Goal: Information Seeking & Learning: Learn about a topic

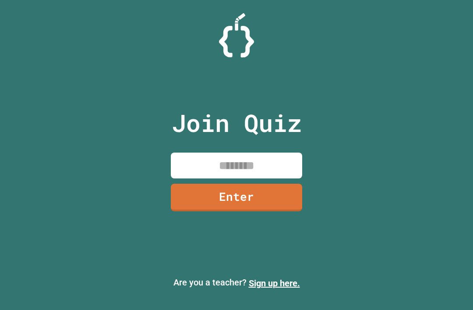
click at [193, 178] on input at bounding box center [236, 165] width 131 height 26
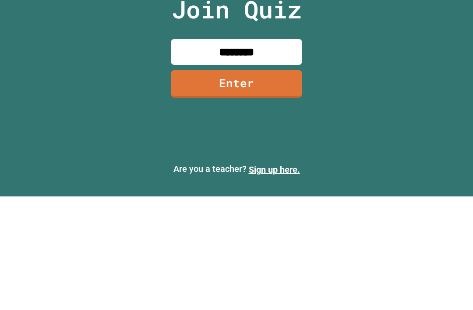
type input "********"
click at [282, 183] on link "Enter" at bounding box center [236, 197] width 131 height 28
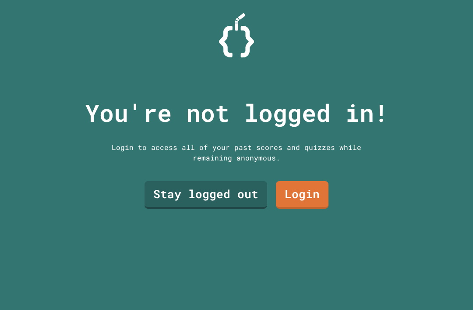
click at [243, 181] on link "Stay logged out" at bounding box center [205, 195] width 123 height 28
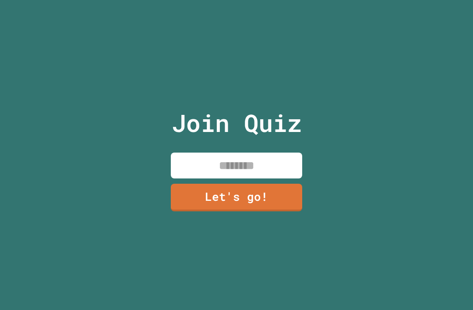
click at [289, 152] on input at bounding box center [236, 165] width 131 height 26
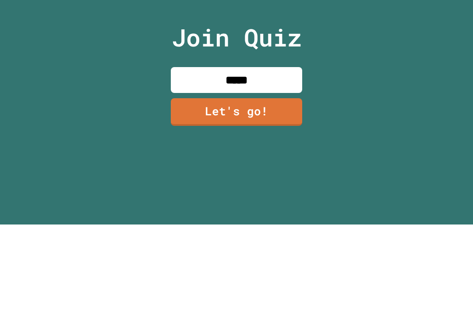
type input "******"
click at [279, 183] on link "Let's go!" at bounding box center [236, 197] width 131 height 28
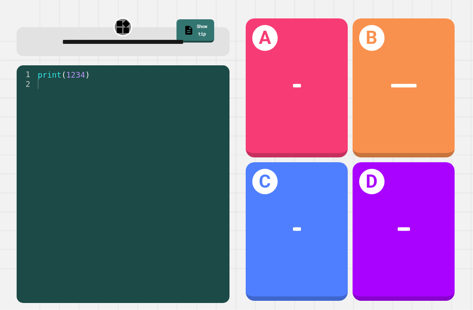
click at [311, 84] on div "A ****" at bounding box center [297, 87] width 102 height 139
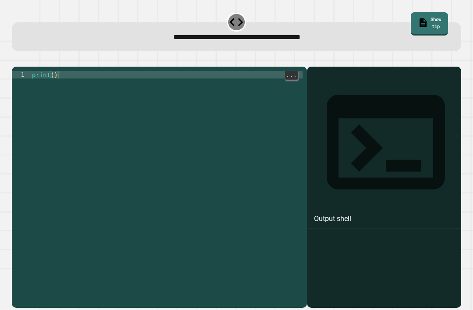
click at [56, 71] on div "print ( )" at bounding box center [166, 197] width 273 height 253
click at [54, 71] on div "print ( )" at bounding box center [166, 197] width 273 height 253
type textarea "*"
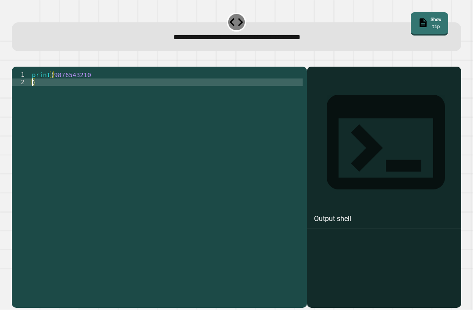
scroll to position [0, 0]
click at [16, 60] on icon "button" at bounding box center [16, 60] width 0 height 0
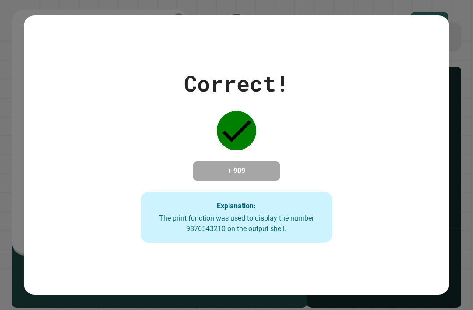
click at [416, 148] on div "Correct! + 909 Explanation: The print function was used to display the number 9…" at bounding box center [237, 155] width 426 height 176
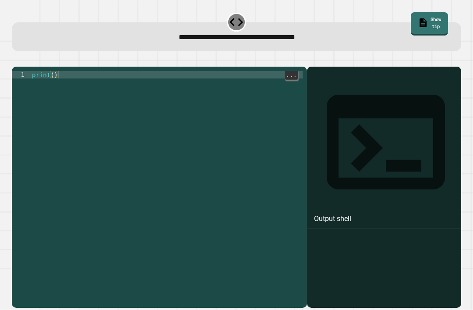
click at [52, 71] on div "print ( )" at bounding box center [166, 197] width 273 height 253
click at [56, 71] on div "print ( )" at bounding box center [166, 197] width 273 height 253
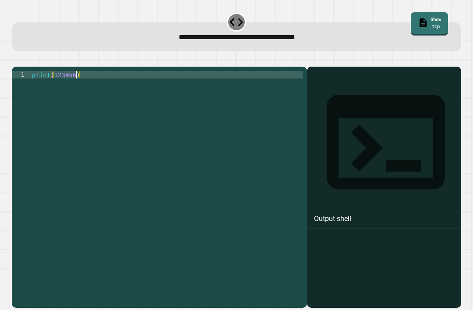
type textarea "**********"
click at [16, 60] on button "button" at bounding box center [16, 60] width 0 height 0
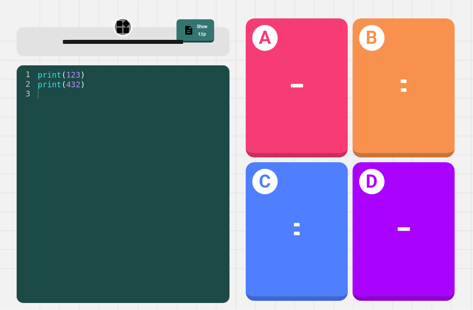
click at [406, 99] on div "B *** ***" at bounding box center [403, 87] width 102 height 139
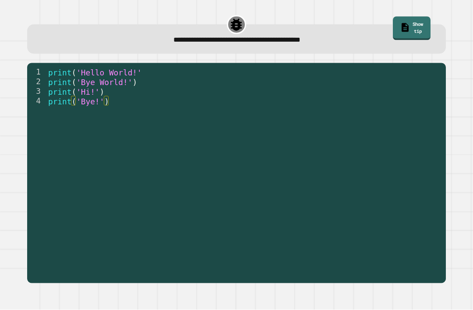
scroll to position [8, 0]
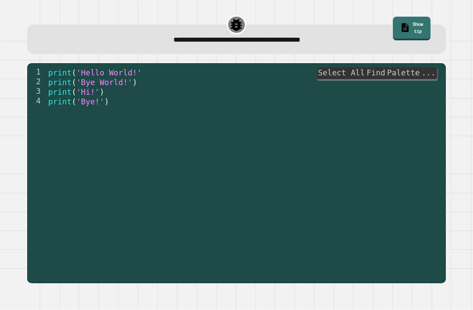
click at [422, 63] on div "1 2 3 4 print ( 'Hello World!' print ( 'Bye World!' ) print ( 'Hi!' ) print ( '…" at bounding box center [236, 173] width 418 height 220
click at [110, 68] on span "'Hello World!'" at bounding box center [110, 72] width 66 height 9
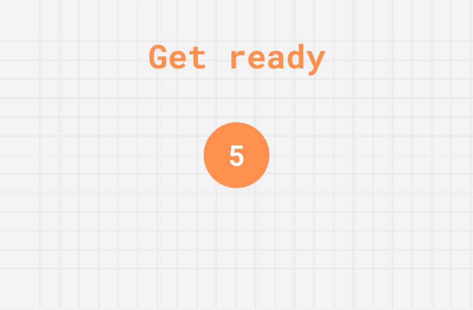
scroll to position [0, 0]
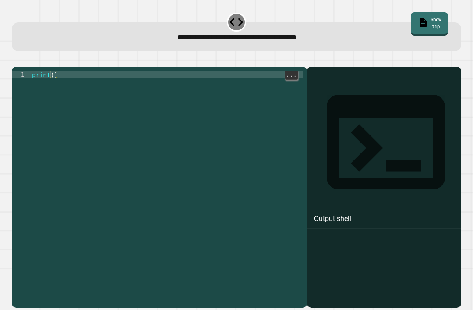
click at [53, 81] on div "print ( )" at bounding box center [166, 197] width 273 height 253
type textarea "**********"
click at [16, 60] on icon "button" at bounding box center [16, 60] width 0 height 0
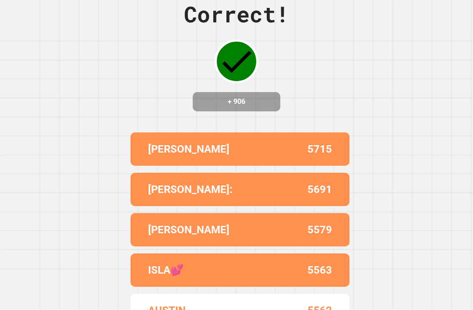
scroll to position [0, 0]
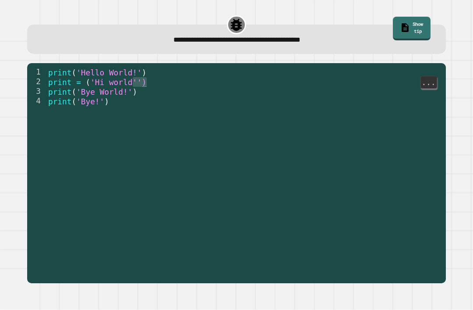
click at [122, 78] on span "'Hi world'')" at bounding box center [119, 82] width 56 height 9
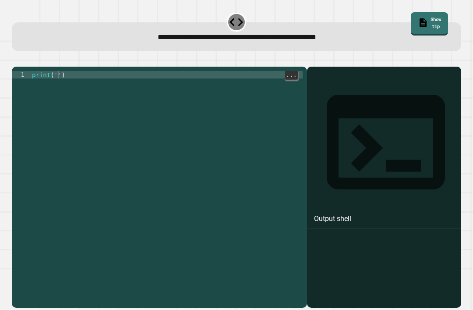
click at [59, 78] on div "print ( '' )" at bounding box center [166, 197] width 273 height 253
click at [16, 60] on icon "button" at bounding box center [16, 60] width 0 height 0
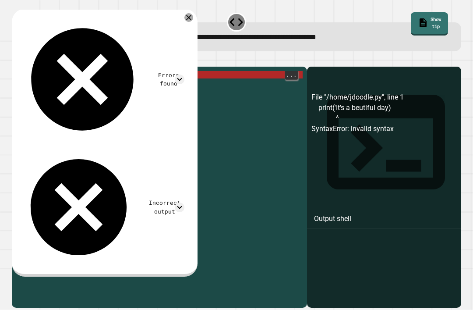
click at [126, 79] on div "print ( 'It' s a beutiful day )" at bounding box center [166, 197] width 272 height 253
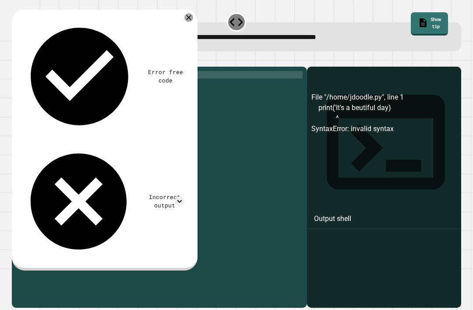
click at [16, 60] on icon "button" at bounding box center [16, 60] width 0 height 0
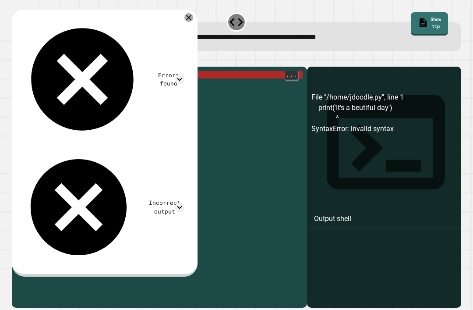
click at [57, 79] on div "print ( 'It' s a beutiful day ')" at bounding box center [166, 197] width 272 height 253
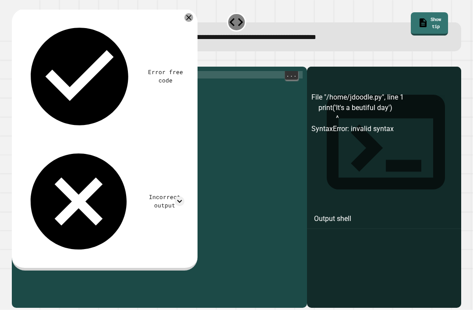
click at [124, 77] on div "print ( It 's a beutiful day' )" at bounding box center [166, 197] width 272 height 253
click at [126, 80] on div "print ( It 's a beutiful day' )" at bounding box center [166, 197] width 272 height 253
click at [58, 78] on div "print ( It 's a beutiful day' )" at bounding box center [166, 197] width 272 height 253
click at [57, 78] on div "print ( It 's a beutiful day' )" at bounding box center [166, 197] width 272 height 253
click at [54, 77] on div "print ( It 's a beutiful day' )" at bounding box center [166, 197] width 272 height 253
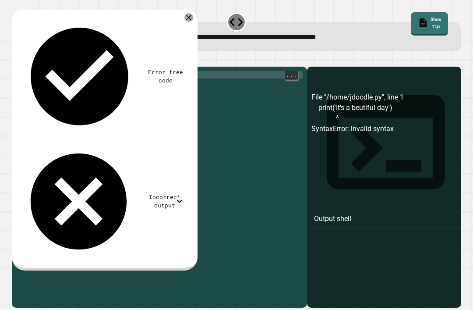
scroll to position [0, 2]
click at [193, 13] on div at bounding box center [188, 17] width 9 height 9
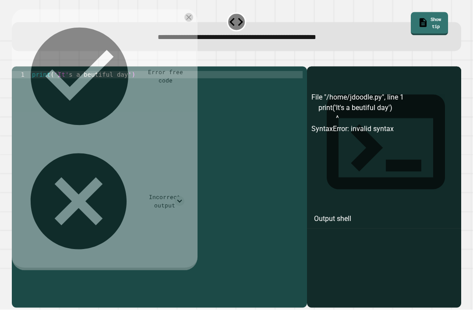
scroll to position [8, 0]
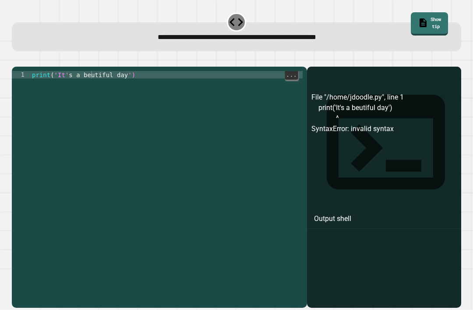
click at [89, 80] on div "print ( 'It' s a beutiful day ')" at bounding box center [166, 197] width 272 height 253
click at [16, 60] on icon "button" at bounding box center [16, 60] width 0 height 0
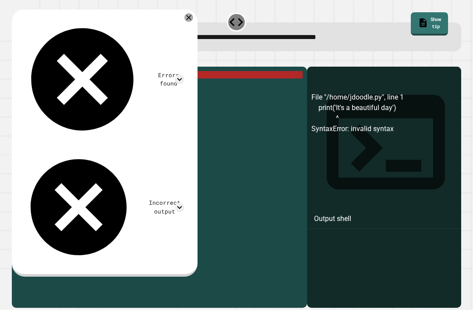
click at [184, 74] on icon at bounding box center [180, 79] width 10 height 10
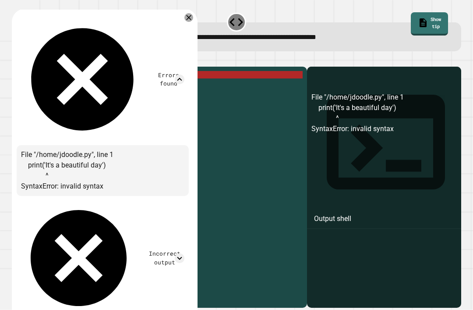
click at [193, 13] on div at bounding box center [188, 17] width 9 height 9
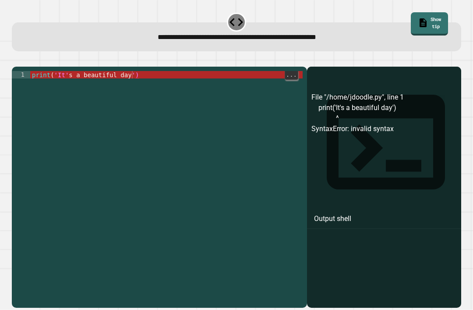
click at [131, 81] on div "print ( 'It' s a beautiful day ')" at bounding box center [166, 197] width 272 height 253
click at [131, 77] on div "print ( 'It' s a beautiful day ')" at bounding box center [166, 197] width 272 height 253
click at [134, 80] on div "print ( 'It' s a beautiful day ')" at bounding box center [166, 197] width 272 height 253
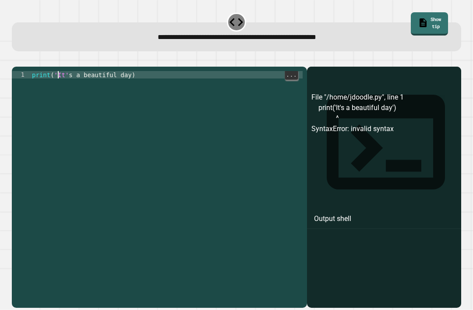
type textarea "**********"
click at [25, 62] on icon "button" at bounding box center [22, 65] width 5 height 6
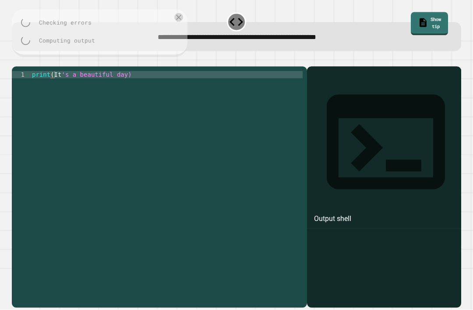
scroll to position [8, 0]
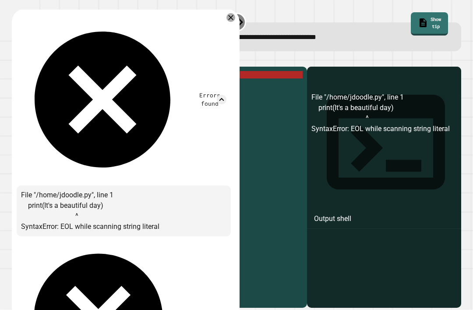
click at [235, 13] on div at bounding box center [230, 17] width 9 height 9
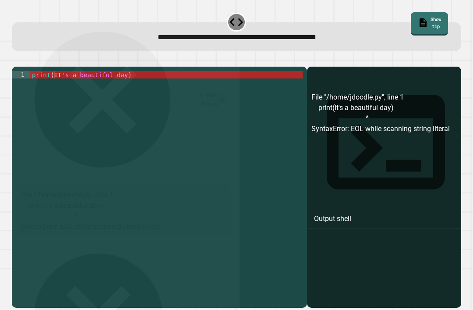
click at [226, 10] on div "**********" at bounding box center [237, 32] width 454 height 44
click at [442, 13] on link "Show tip" at bounding box center [430, 24] width 38 height 24
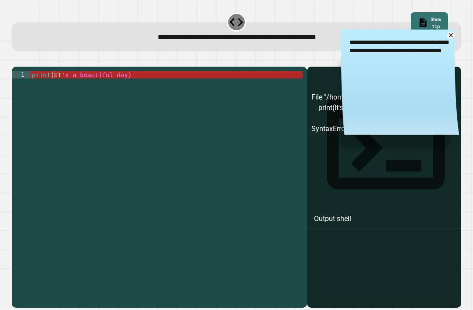
click at [453, 32] on link at bounding box center [450, 35] width 7 height 7
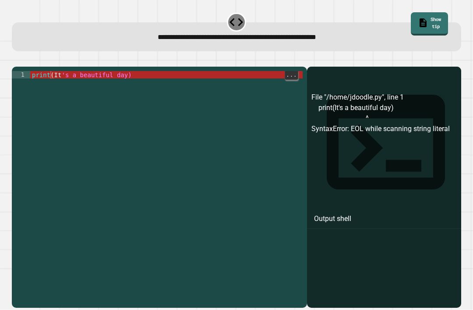
click at [50, 76] on div "print ( It 's a beautiful day)" at bounding box center [166, 197] width 272 height 253
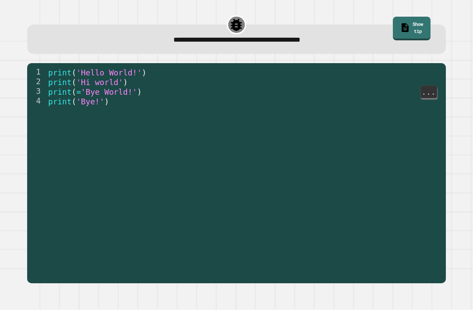
click at [108, 88] on span "'Bye World!'" at bounding box center [109, 92] width 56 height 9
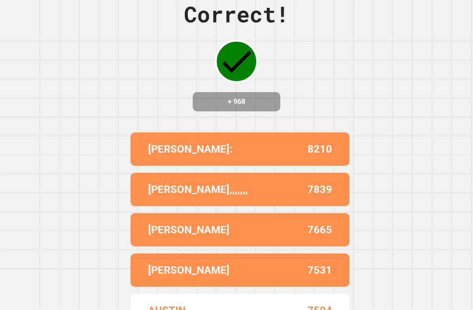
scroll to position [0, 0]
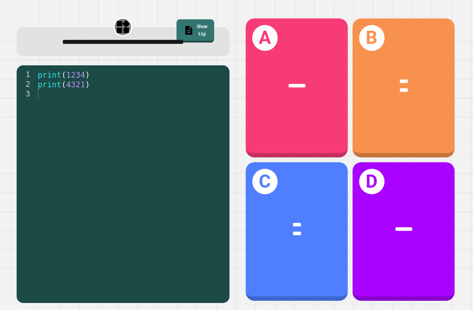
click at [432, 131] on div "B **** ****" at bounding box center [403, 87] width 102 height 139
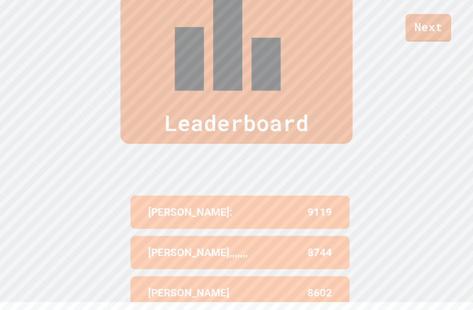
scroll to position [361, 0]
